Goal: Information Seeking & Learning: Find specific fact

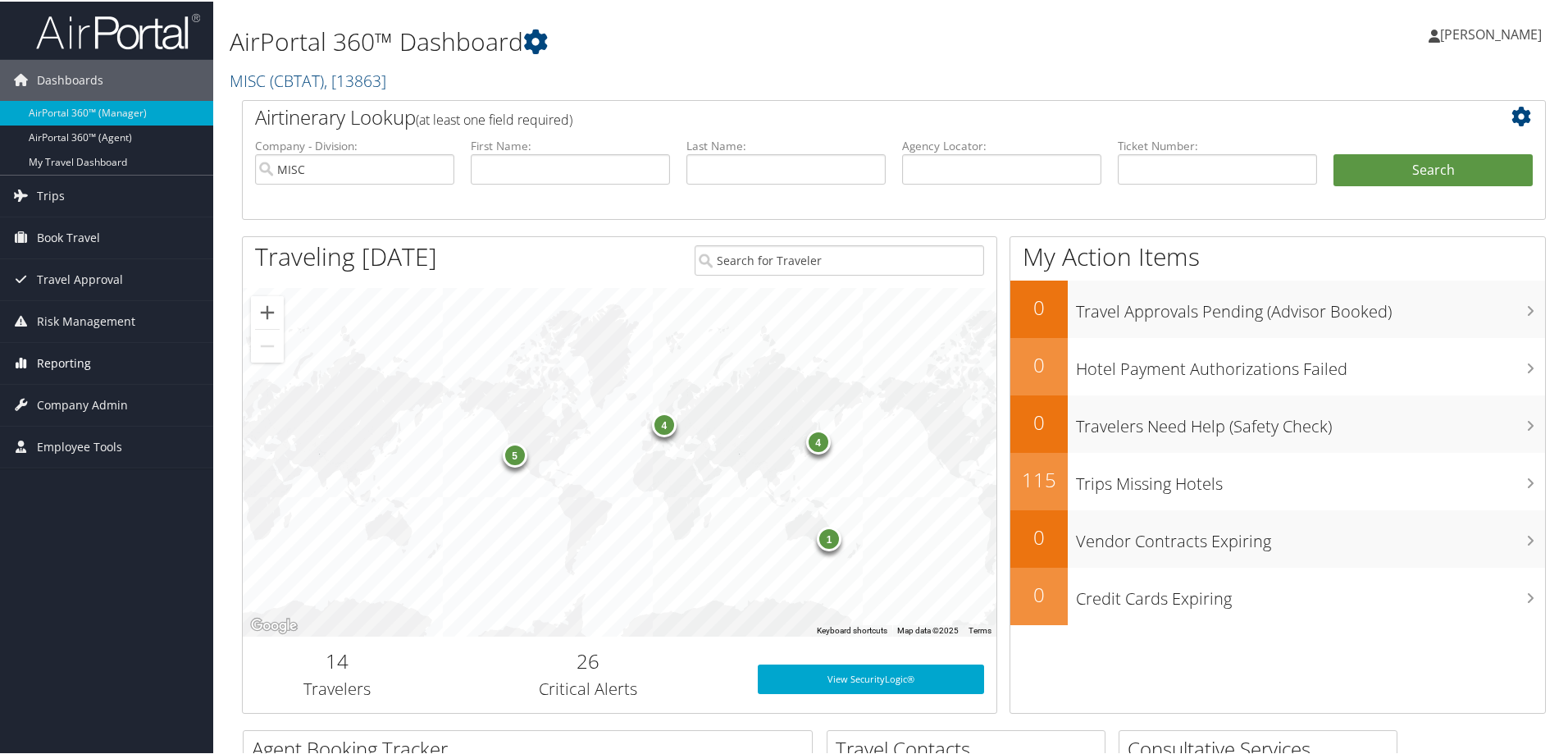
click at [83, 353] on span "Reporting" at bounding box center [63, 361] width 54 height 41
click at [59, 385] on link "Unused Tickets" at bounding box center [106, 394] width 213 height 25
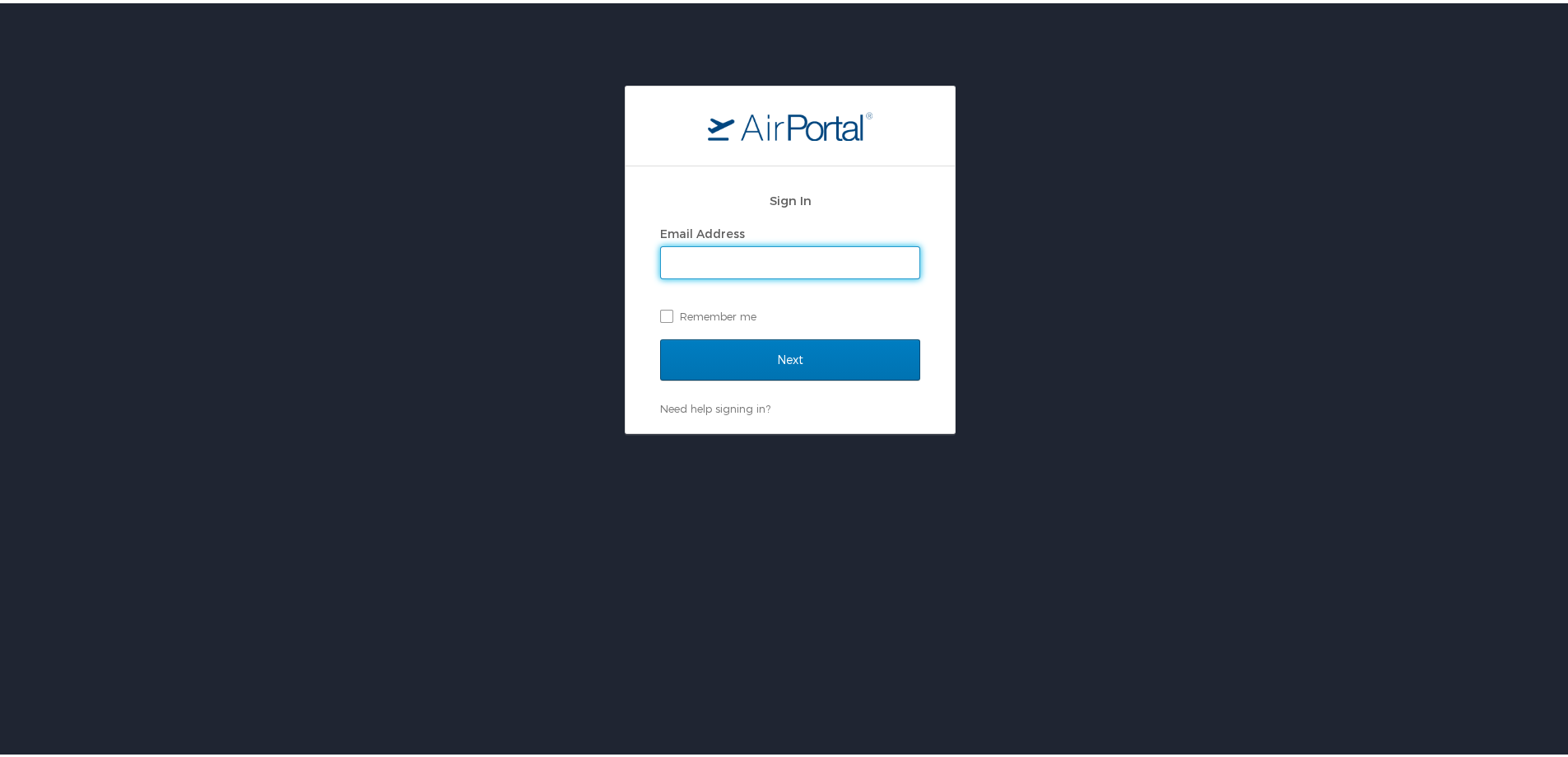
type input "pooja.malik@cbtravel.com"
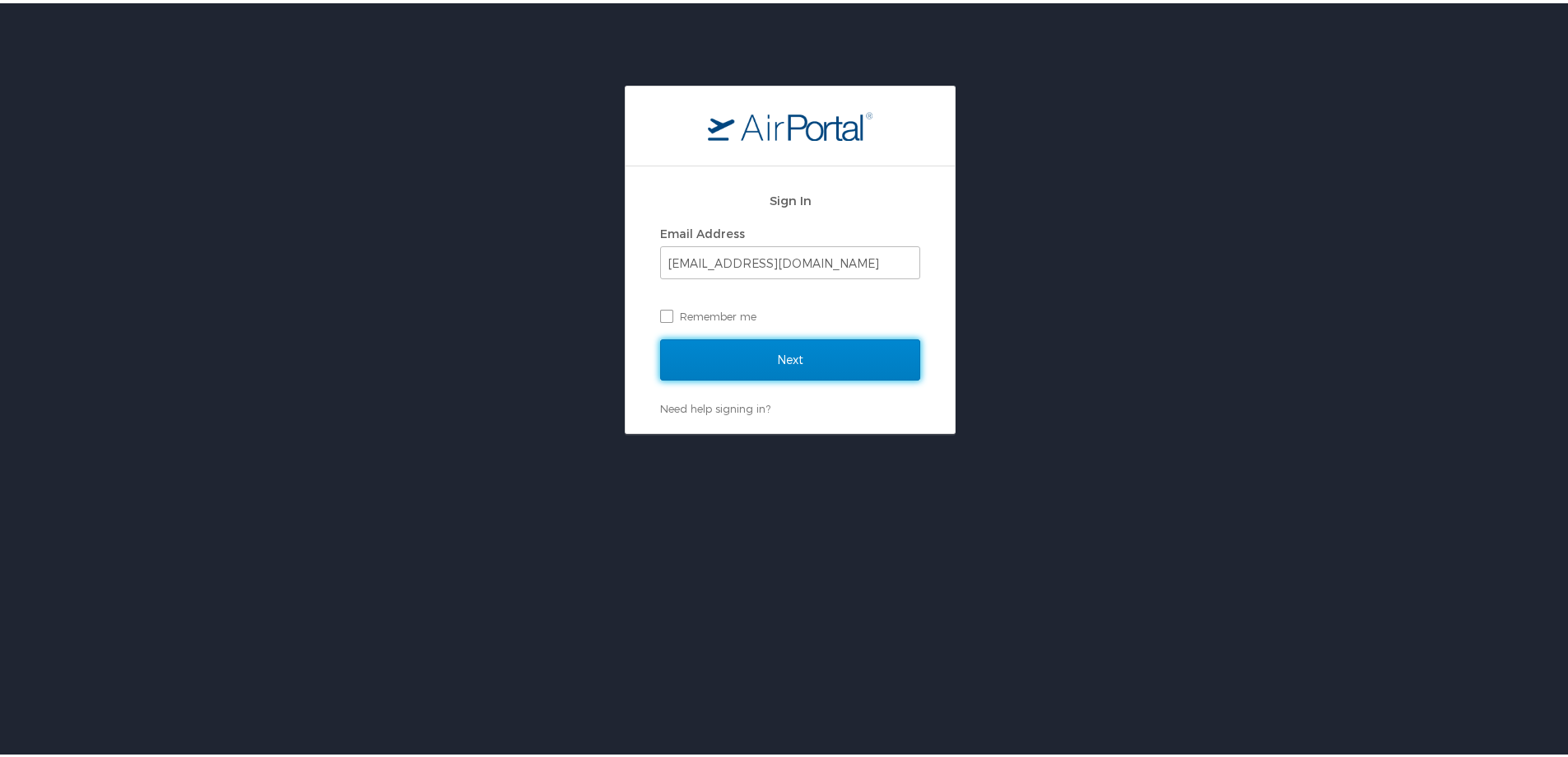
click at [753, 357] on input "Next" at bounding box center [790, 357] width 260 height 41
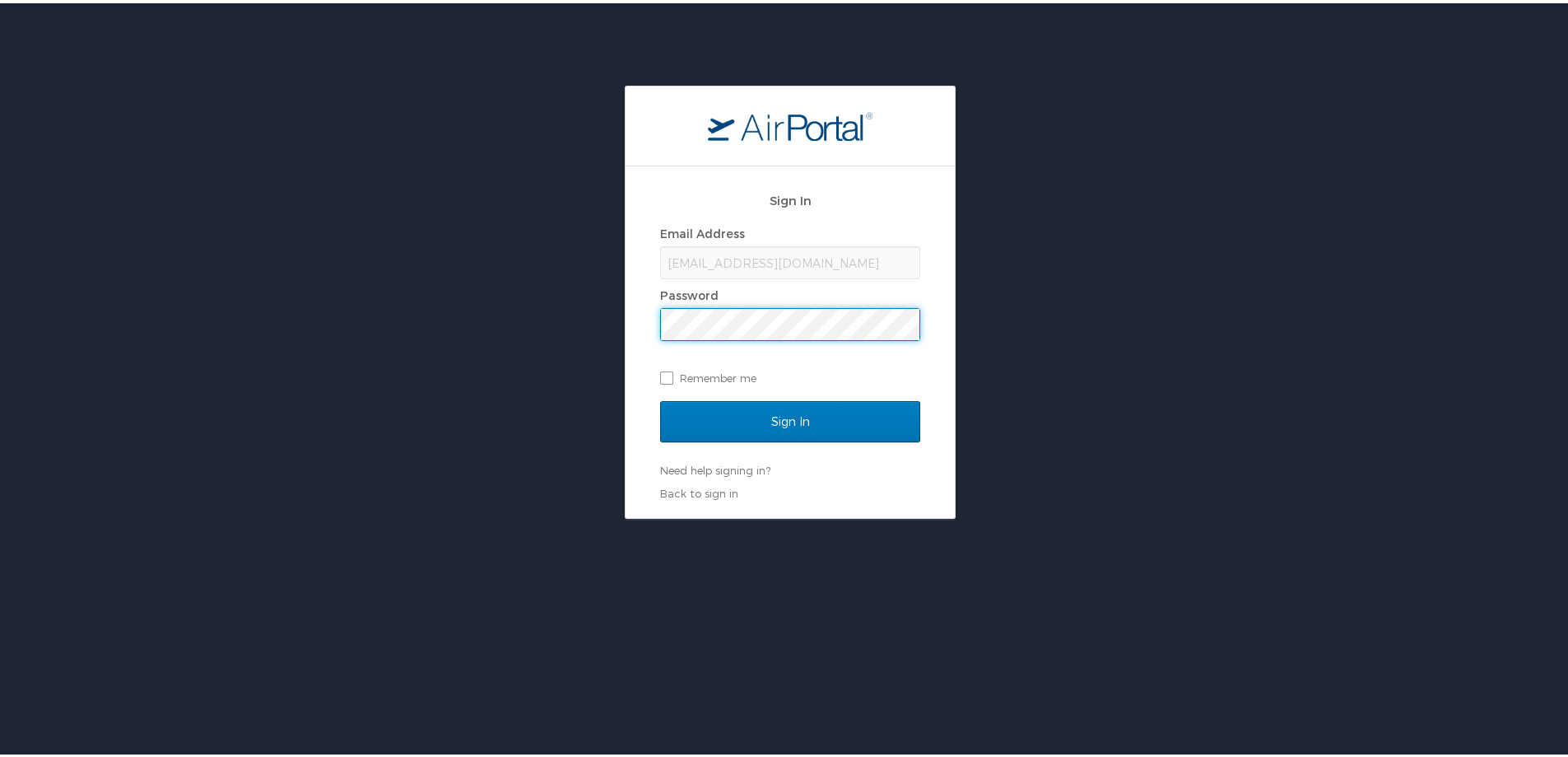
click at [723, 442] on div "Sign In" at bounding box center [790, 428] width 260 height 62
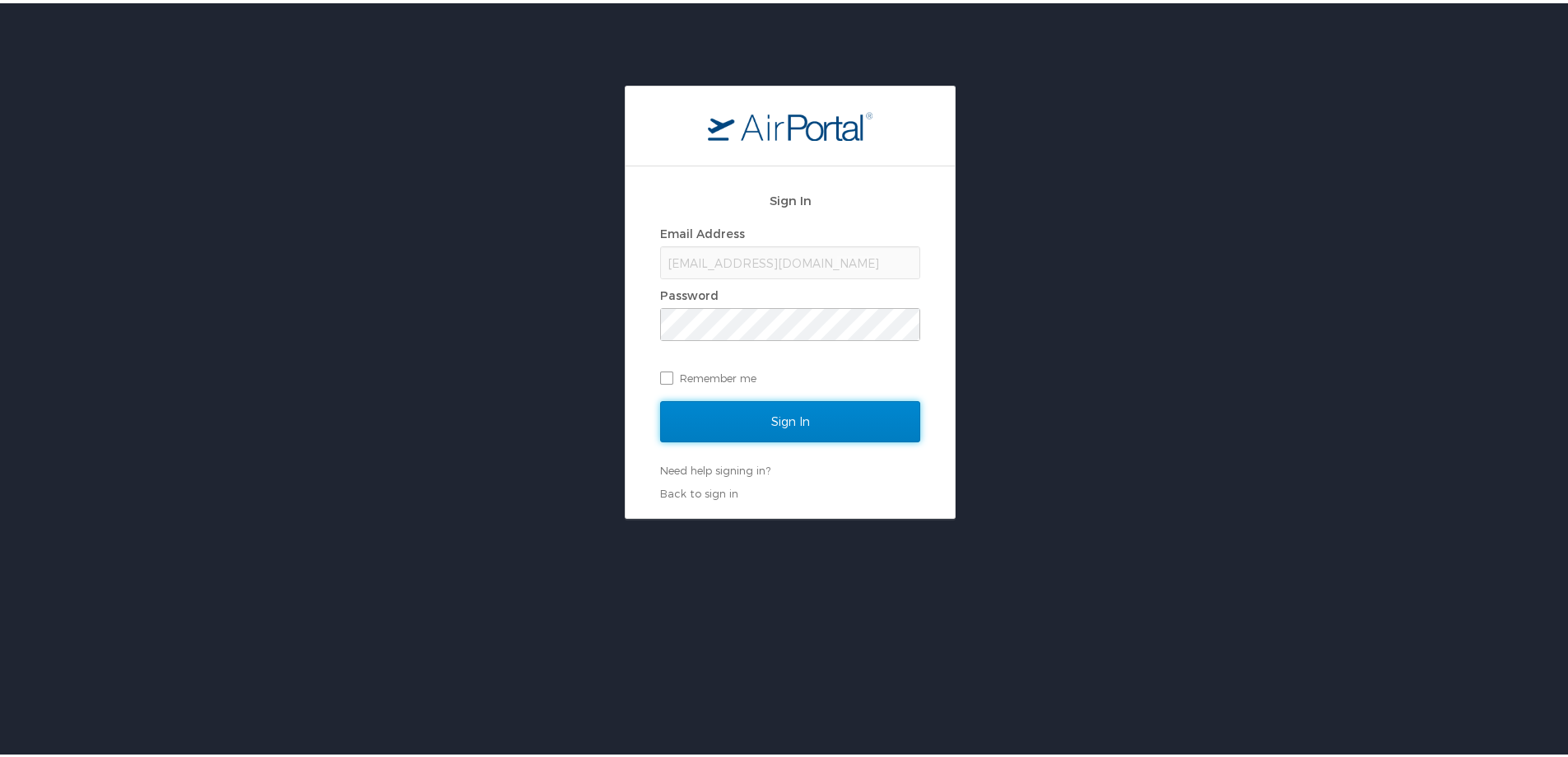
click at [729, 429] on input "Sign In" at bounding box center [790, 418] width 260 height 41
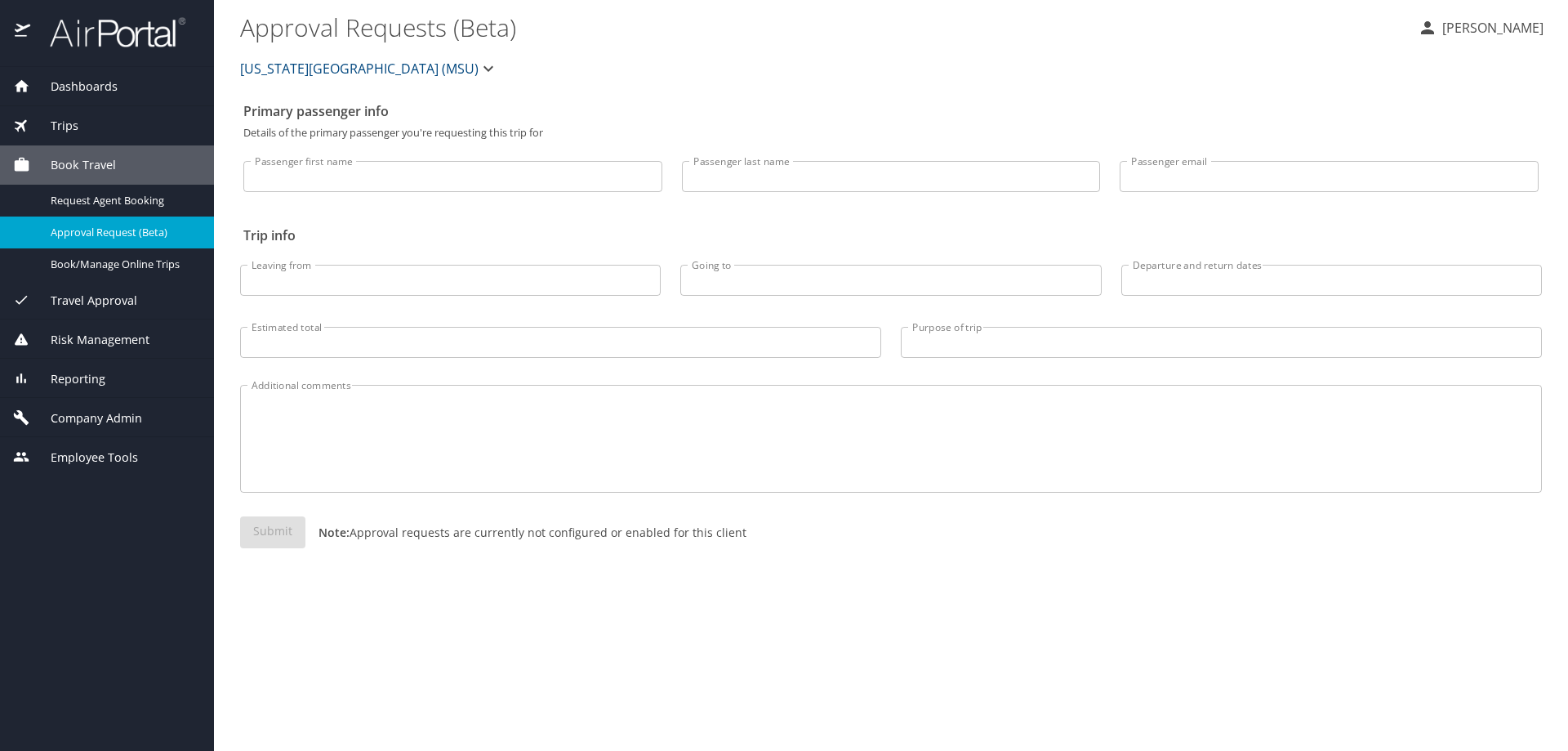
click at [88, 379] on span "Reporting" at bounding box center [67, 379] width 75 height 18
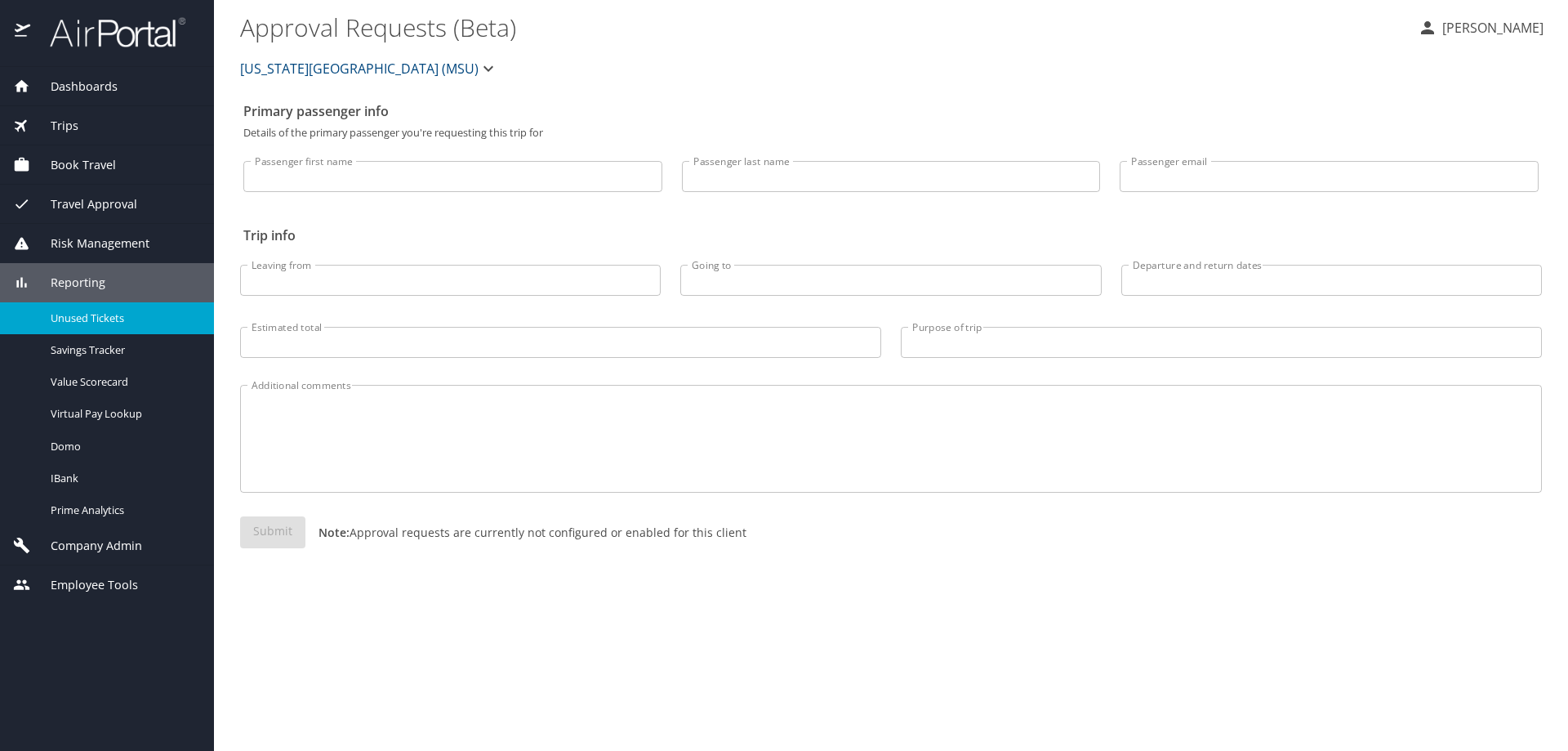
click at [79, 321] on span "Unused Tickets" at bounding box center [122, 318] width 144 height 16
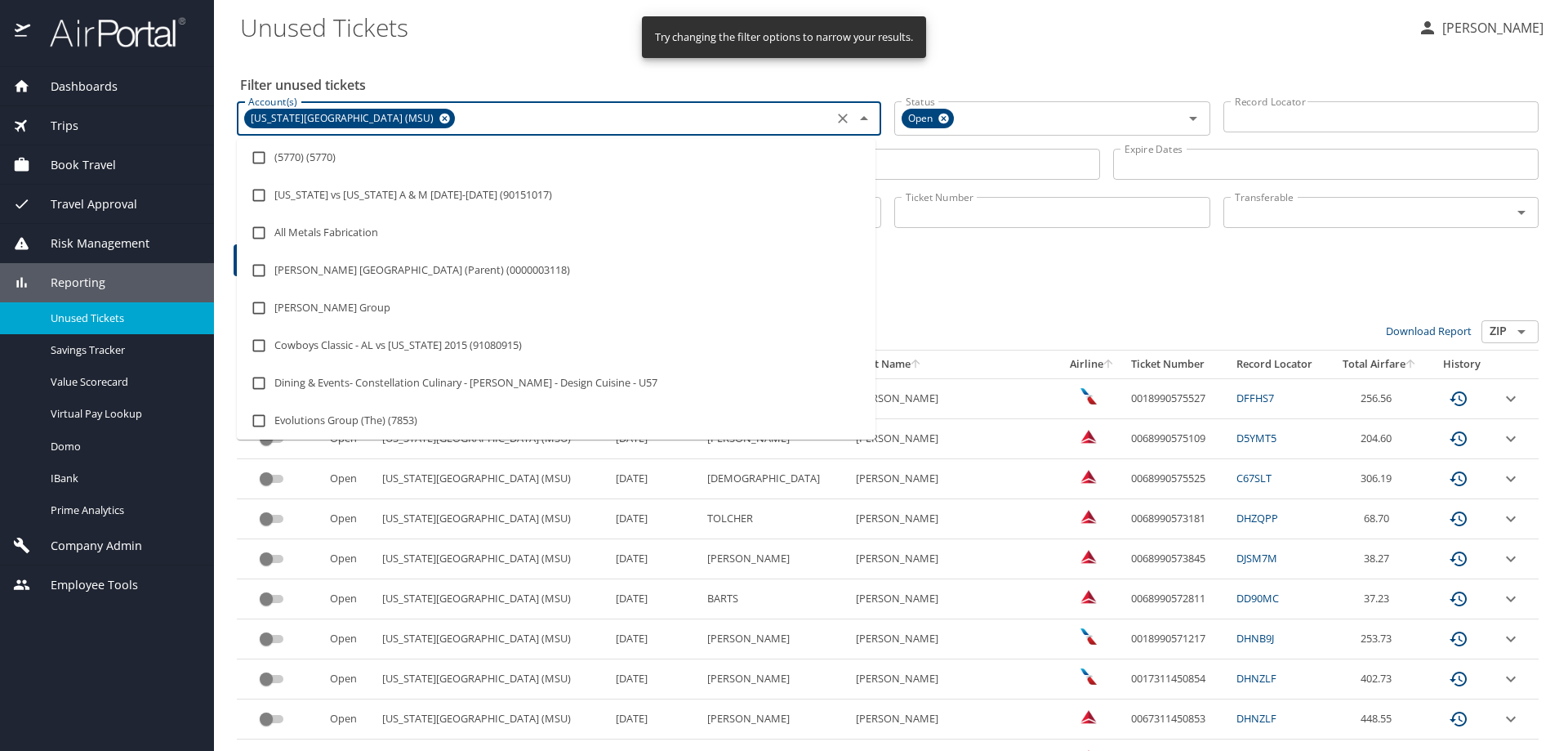
click at [471, 116] on input "Account(s)" at bounding box center [643, 119] width 371 height 21
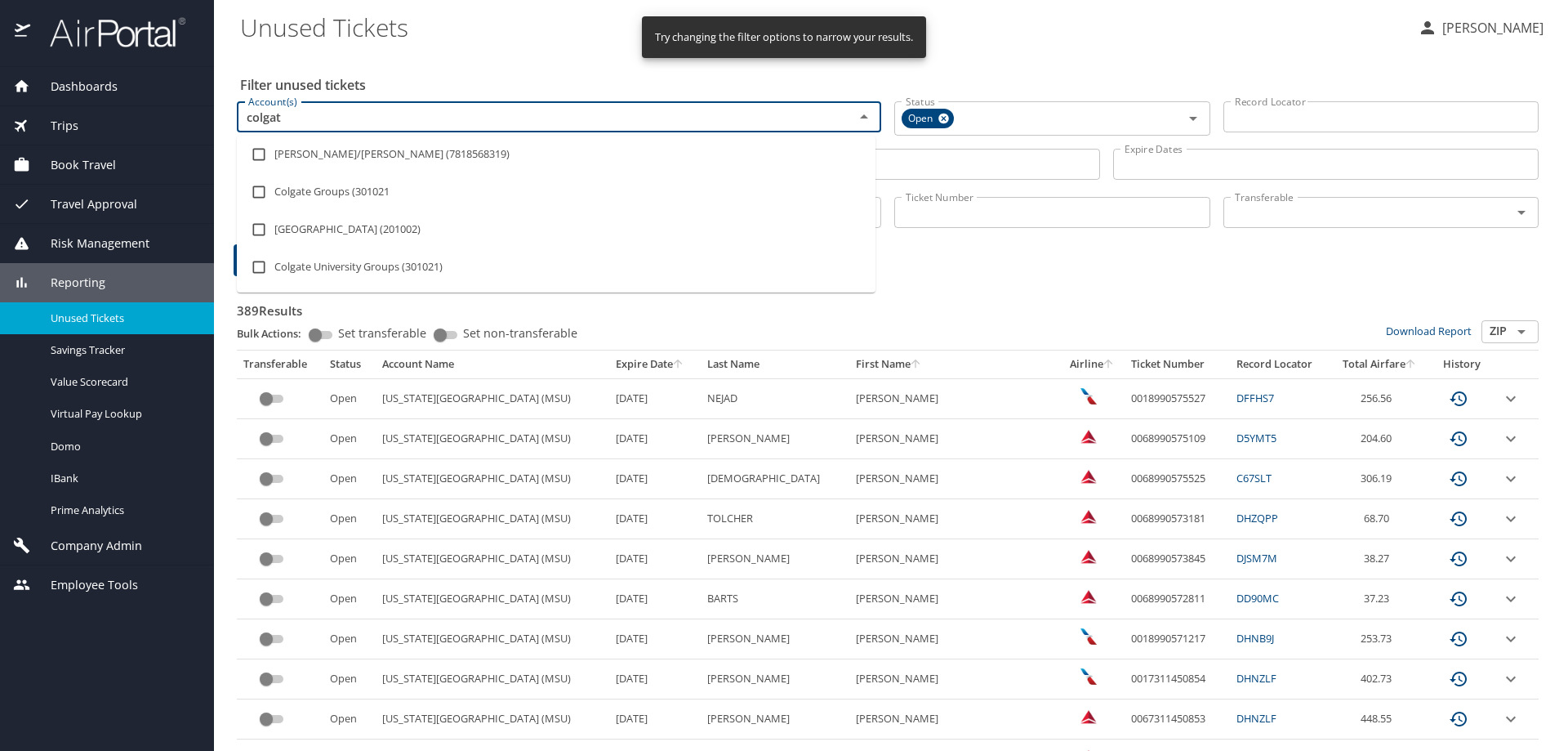
type input "colgate"
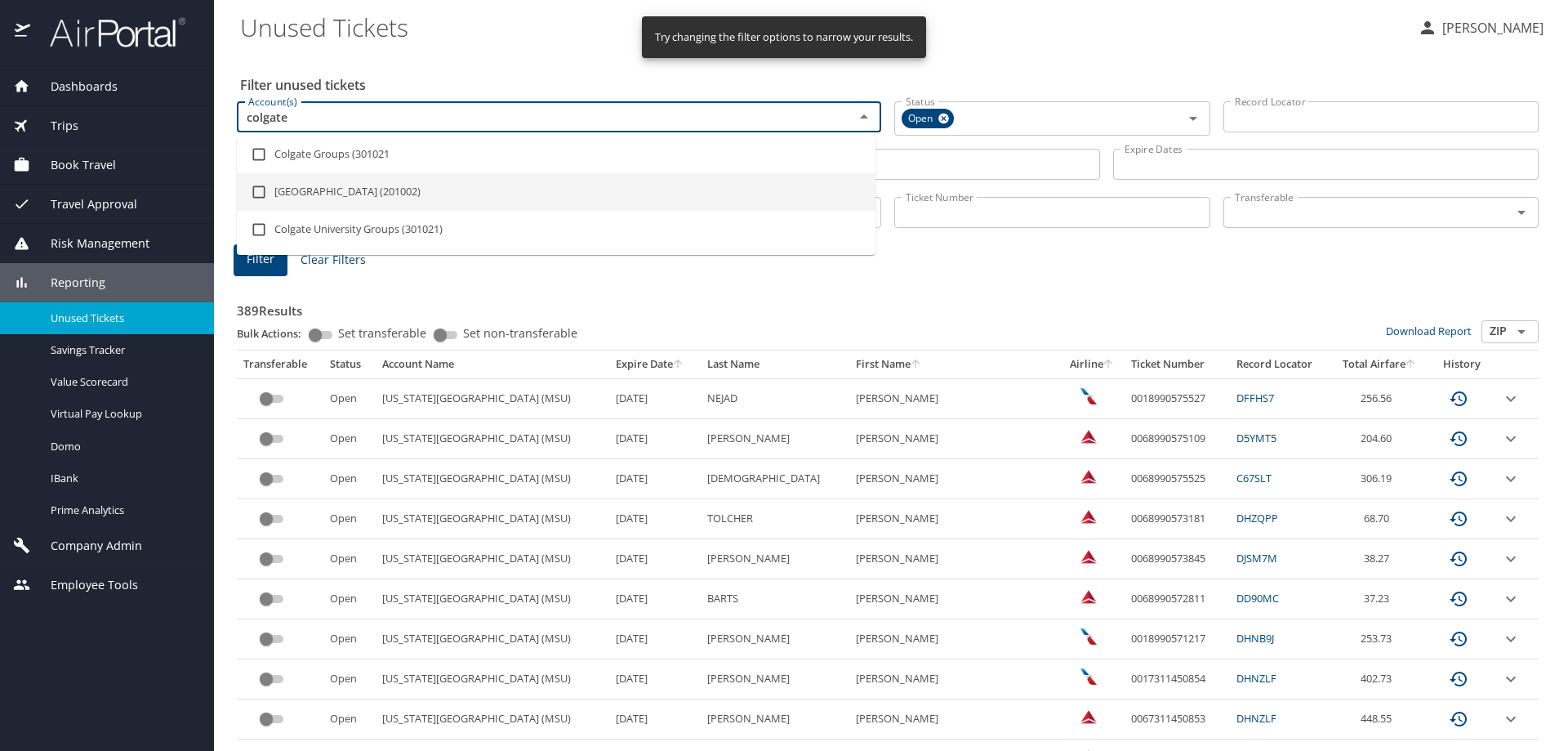
click at [308, 186] on li "Colgate University (201002)" at bounding box center [556, 192] width 638 height 37
checkbox input "true"
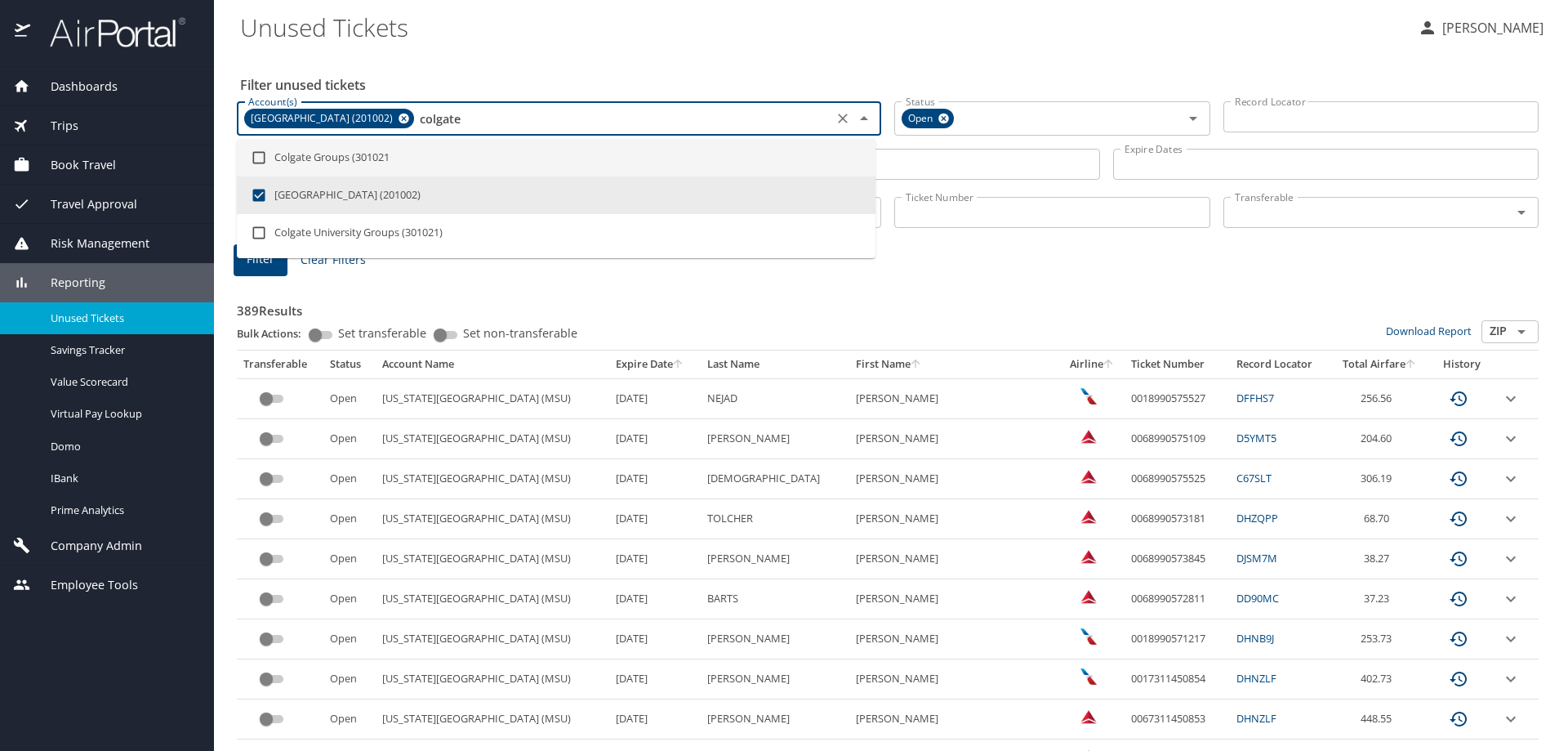
type input "colgate"
click at [517, 62] on div "Filter unused tickets Account(s) Colgate University (201002) Account(s) Status …" at bounding box center [891, 740] width 1301 height 1377
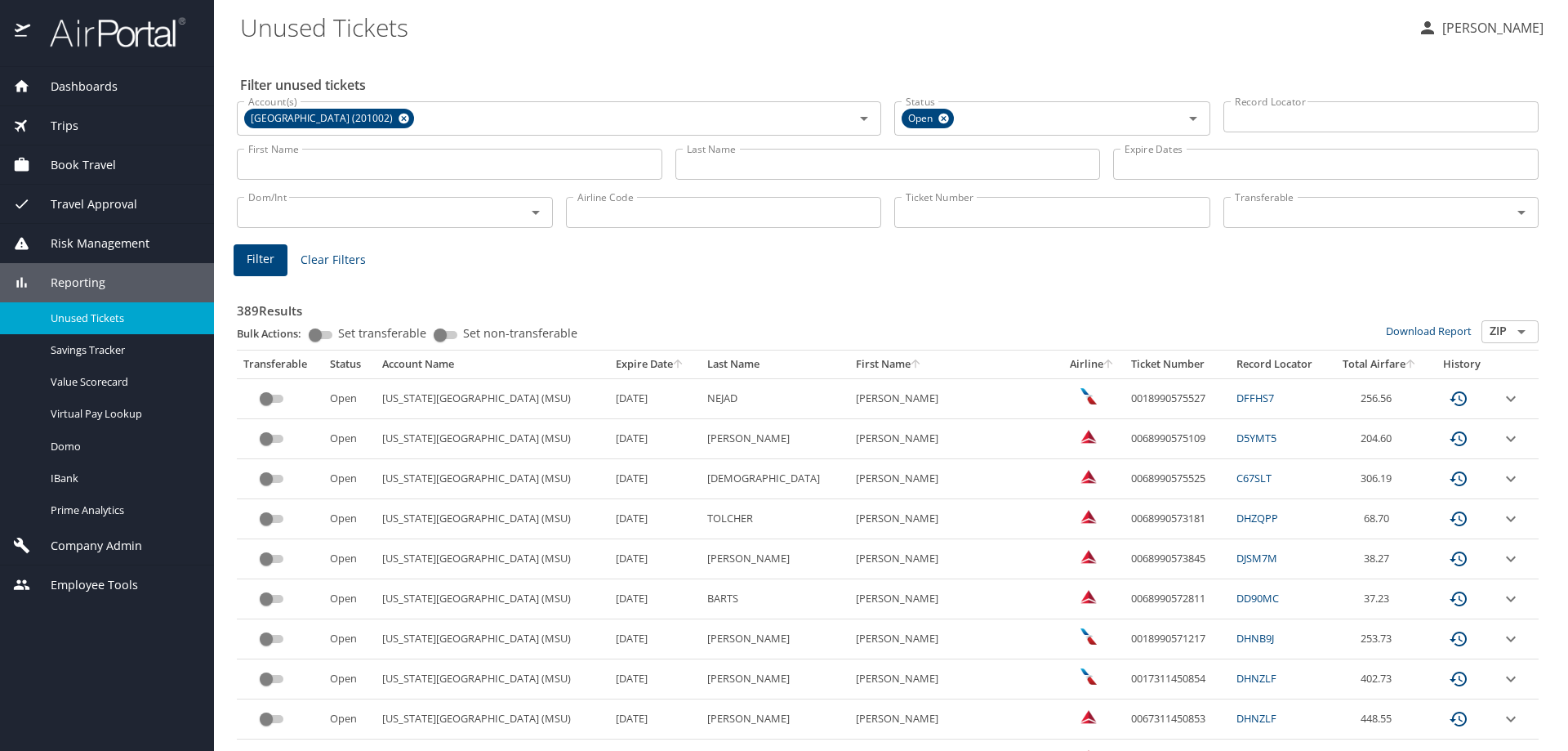
click at [668, 164] on div "Last Name Last Name" at bounding box center [887, 164] width 439 height 58
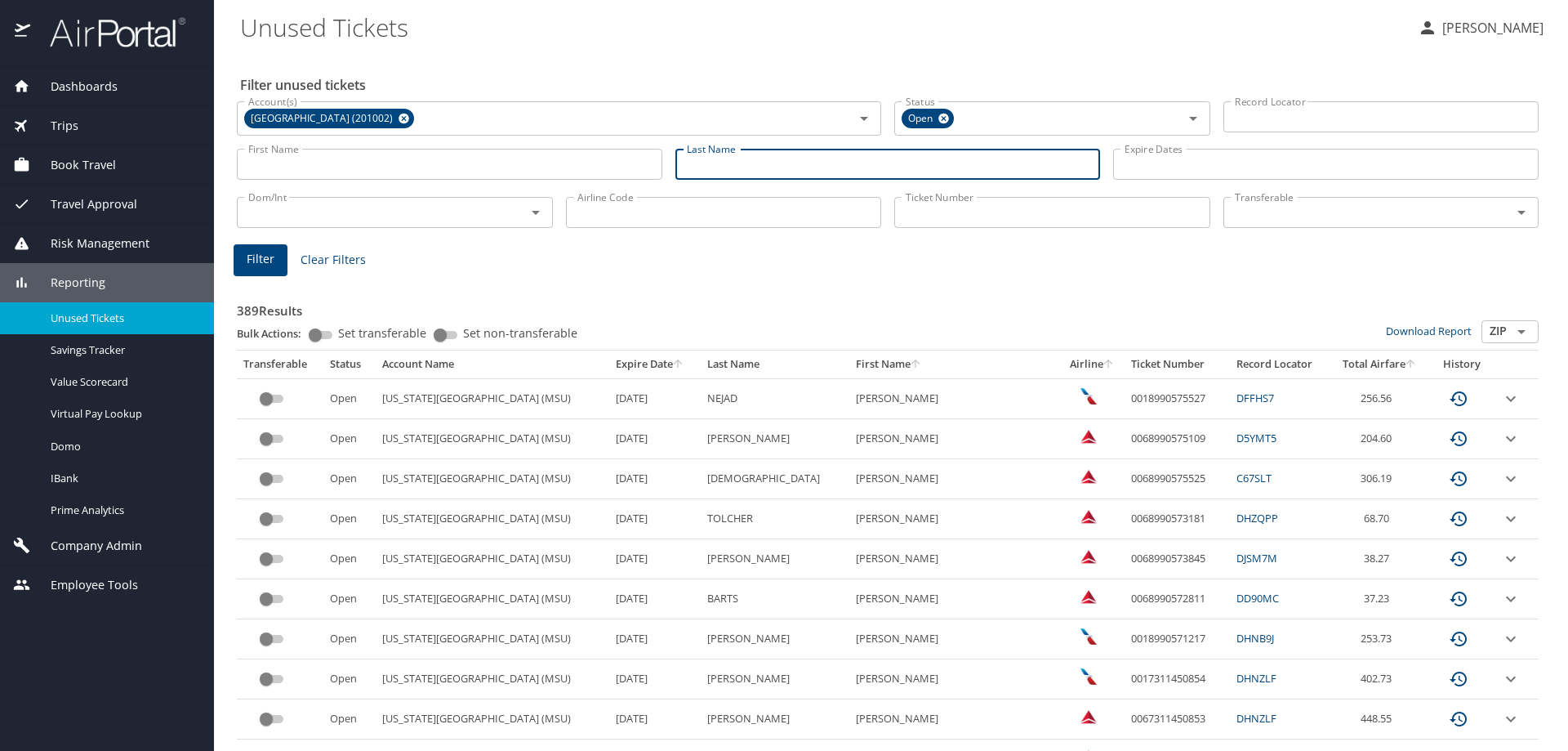
click at [675, 162] on input "Last Name" at bounding box center [888, 164] width 425 height 31
type input "galindo"
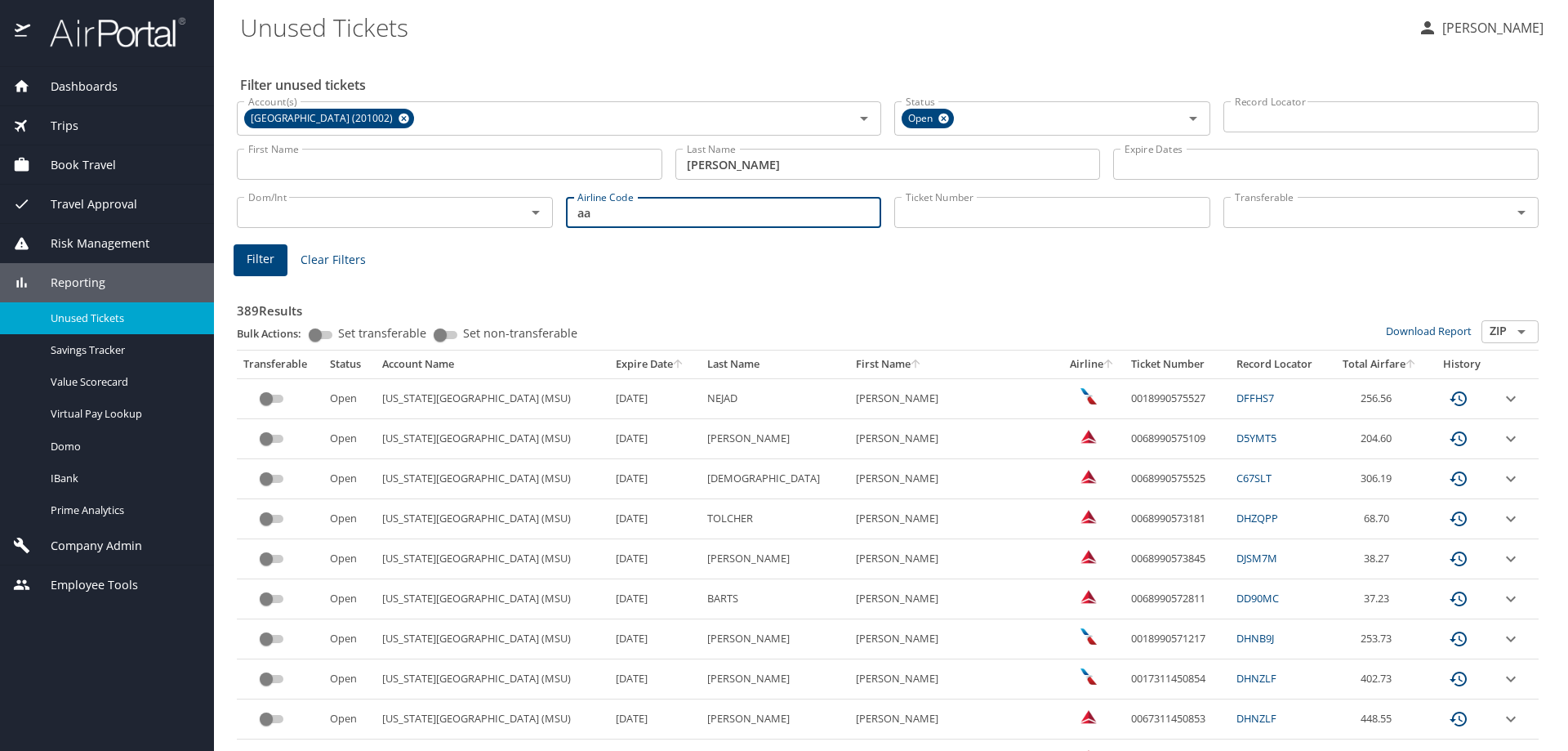
type input "aa"
click at [247, 254] on span "Filter" at bounding box center [260, 259] width 27 height 20
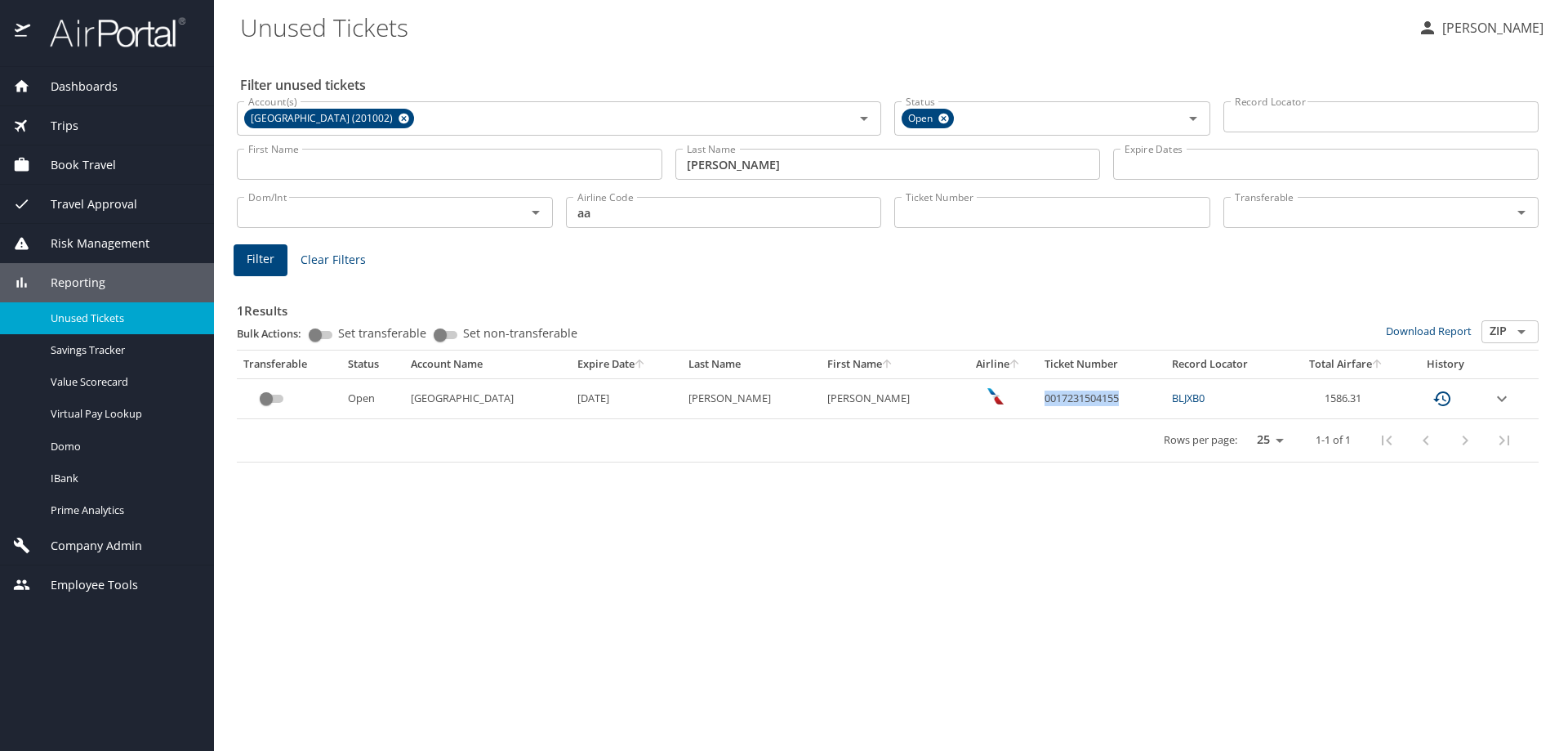
drag, startPoint x: 1025, startPoint y: 402, endPoint x: 1100, endPoint y: 396, distance: 75.2
click at [1100, 396] on td "0017231504155" at bounding box center [1102, 397] width 128 height 40
copy td "0017231504155"
